Goal: Task Accomplishment & Management: Manage account settings

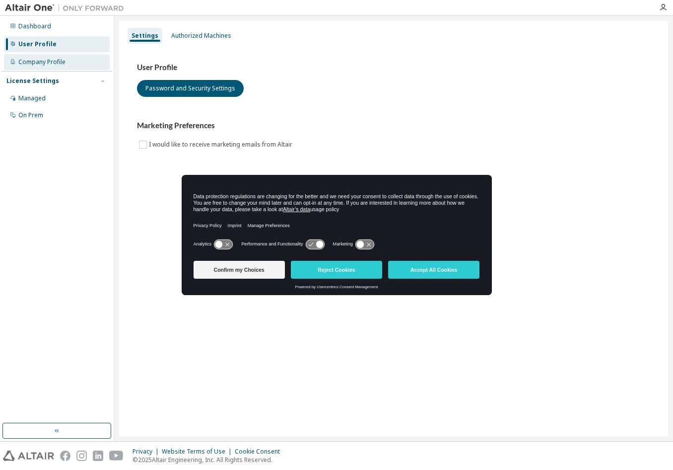
click at [43, 67] on div "Company Profile" at bounding box center [57, 62] width 106 height 16
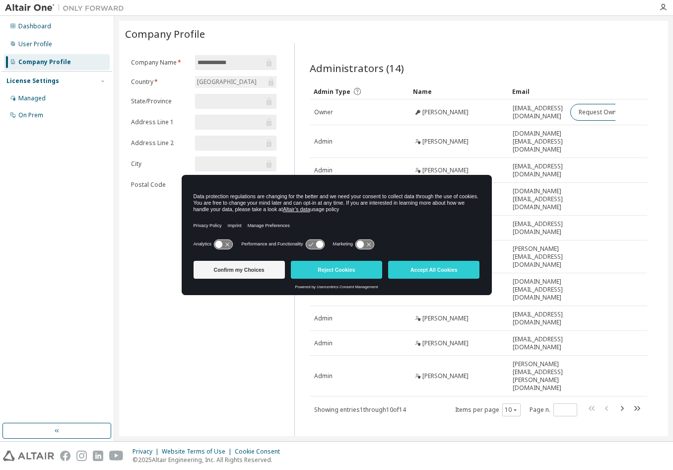
click at [82, 208] on div "Dashboard User Profile Company Profile License Settings Managed On Prem" at bounding box center [56, 219] width 111 height 404
click at [430, 271] on button "Accept All Cookies" at bounding box center [433, 270] width 91 height 18
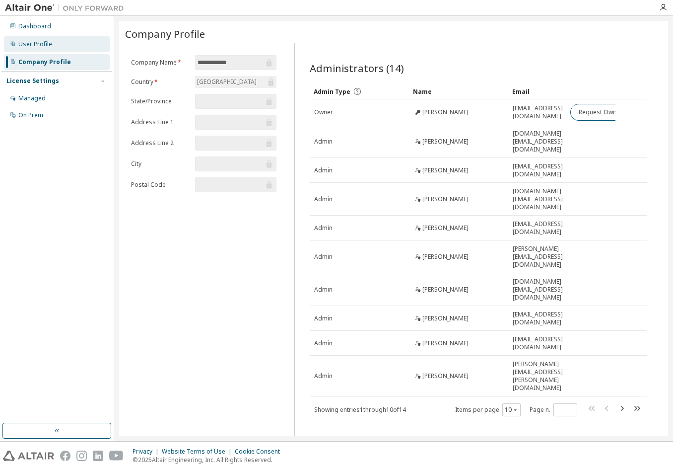
click at [51, 42] on div "User Profile" at bounding box center [57, 44] width 106 height 16
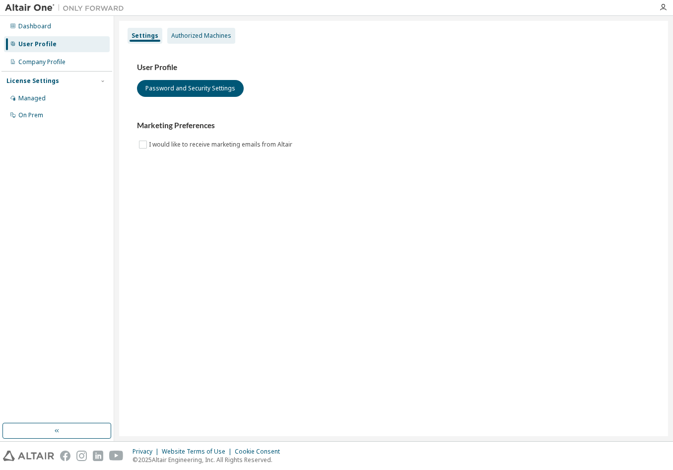
click at [199, 42] on div "Authorized Machines" at bounding box center [201, 36] width 68 height 16
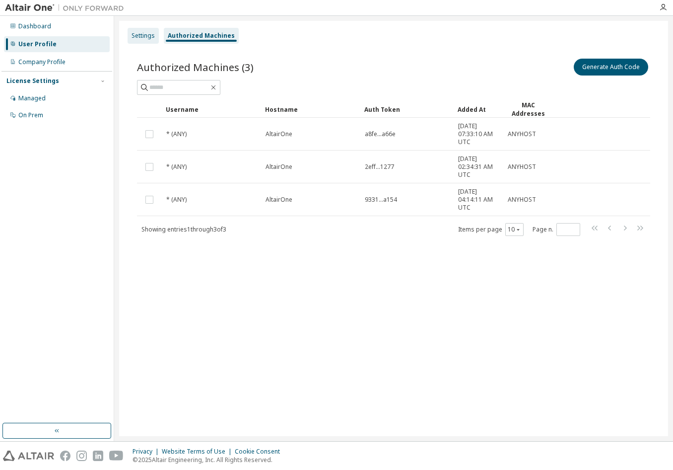
click at [138, 40] on div "Settings" at bounding box center [143, 36] width 31 height 16
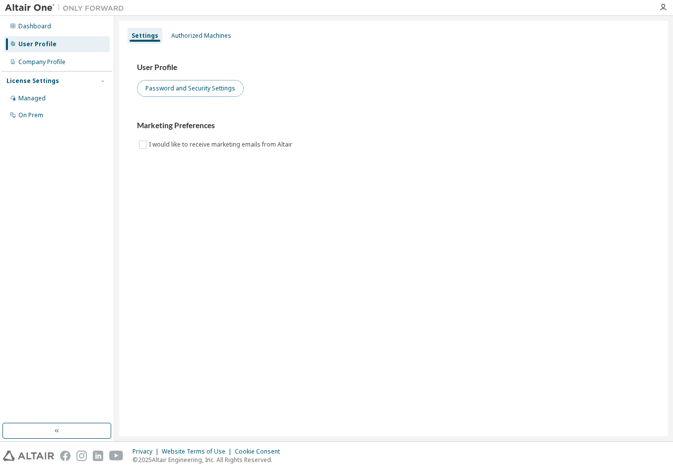
click at [151, 86] on button "Password and Security Settings" at bounding box center [190, 88] width 107 height 17
click at [41, 254] on div "Dashboard User Profile Company Profile License Settings Managed On Prem" at bounding box center [56, 219] width 111 height 404
